Goal: Navigation & Orientation: Find specific page/section

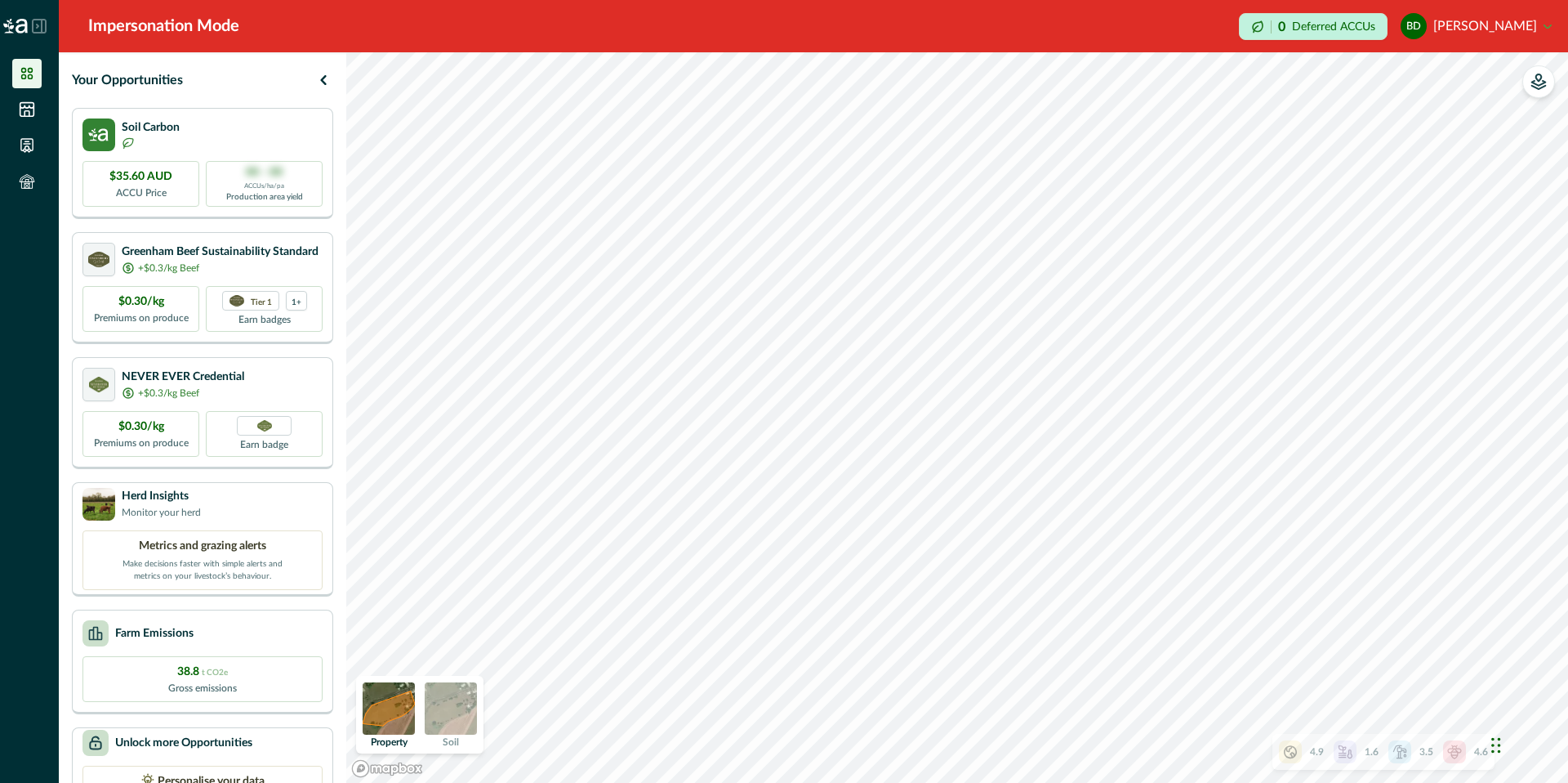
click at [388, 720] on img at bounding box center [389, 708] width 53 height 53
click at [27, 118] on li at bounding box center [26, 109] width 30 height 30
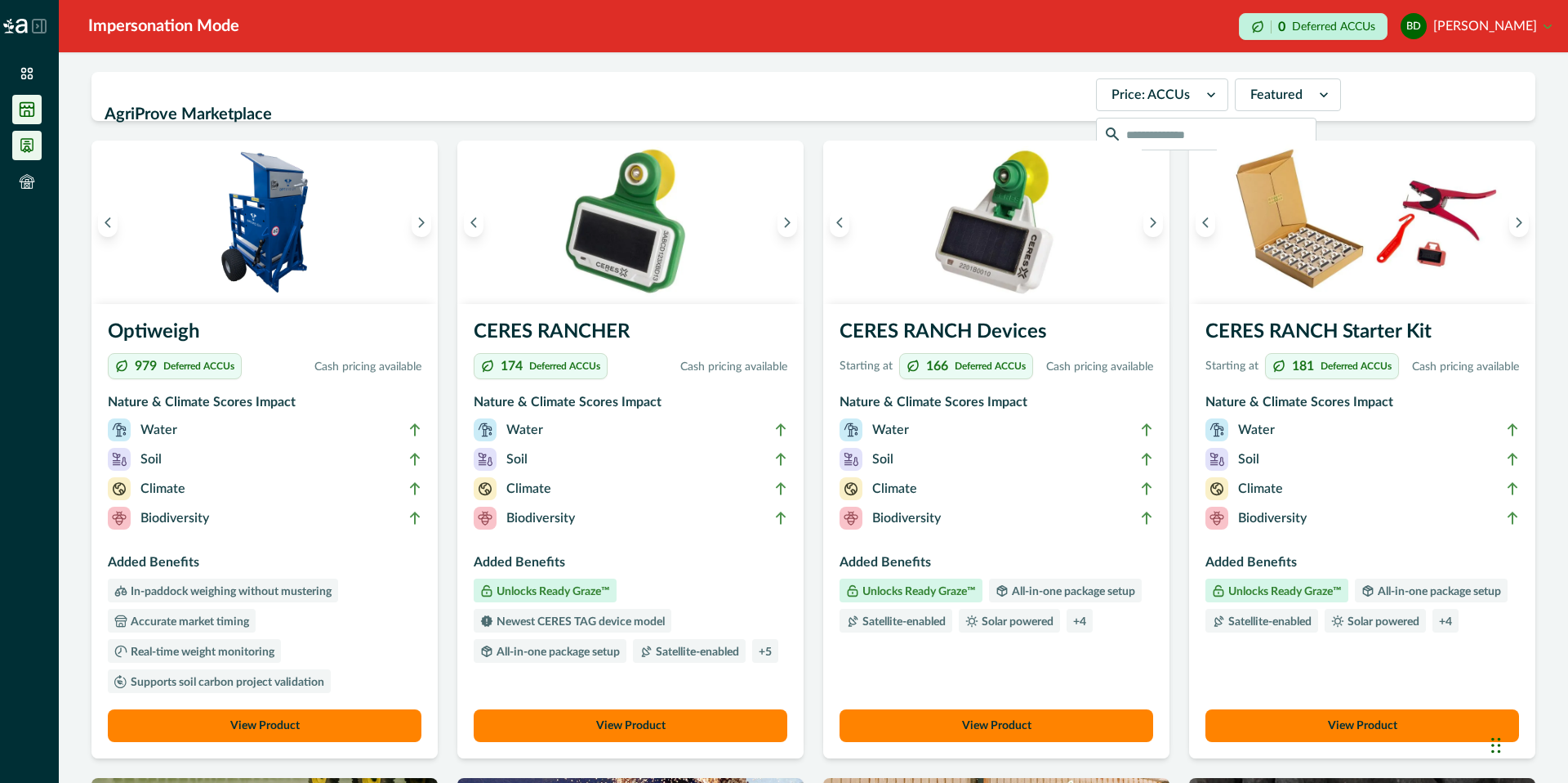
click at [21, 146] on icon at bounding box center [26, 145] width 11 height 13
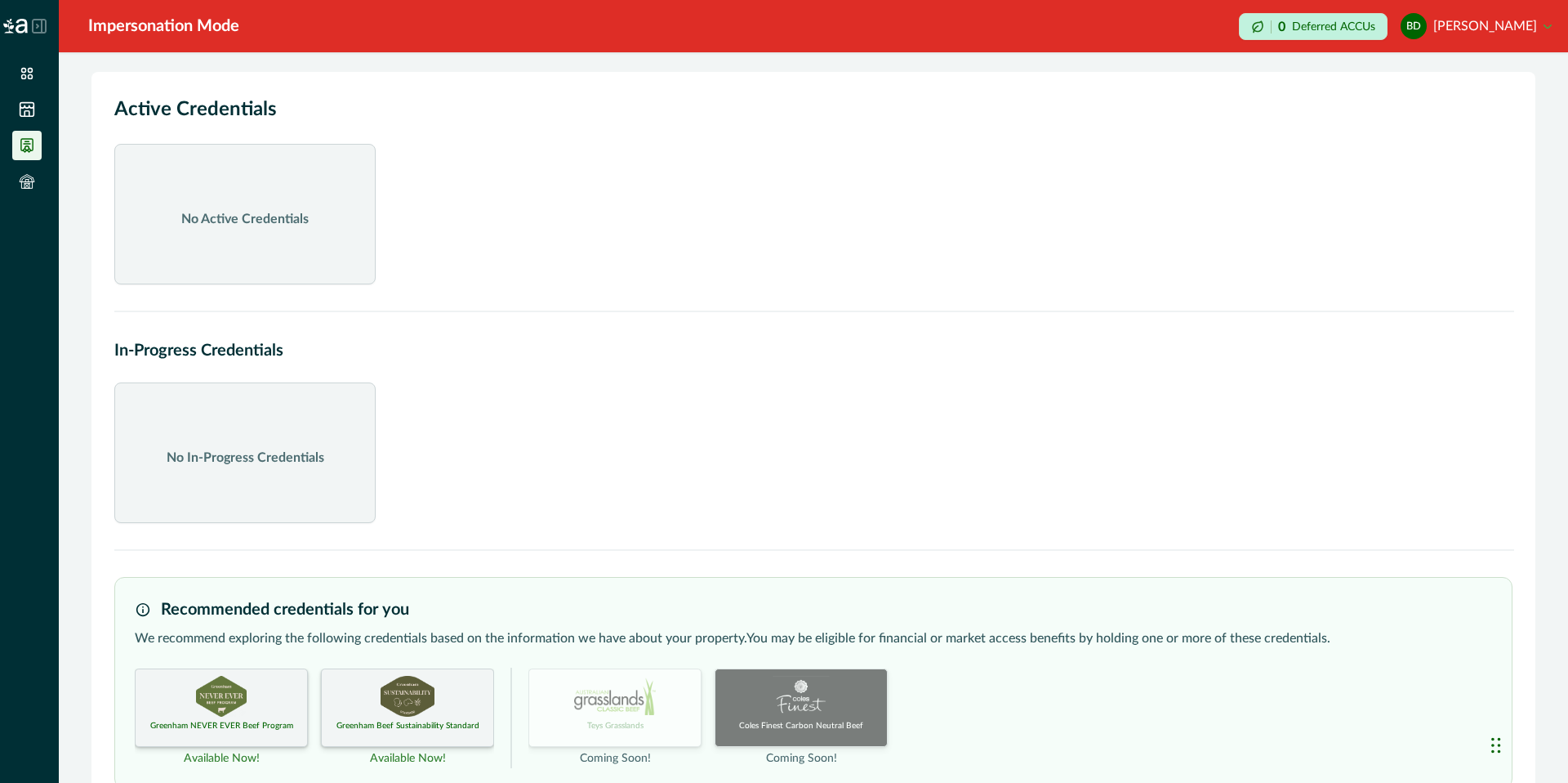
click at [20, 25] on img at bounding box center [15, 25] width 25 height 14
